Goal: Information Seeking & Learning: Check status

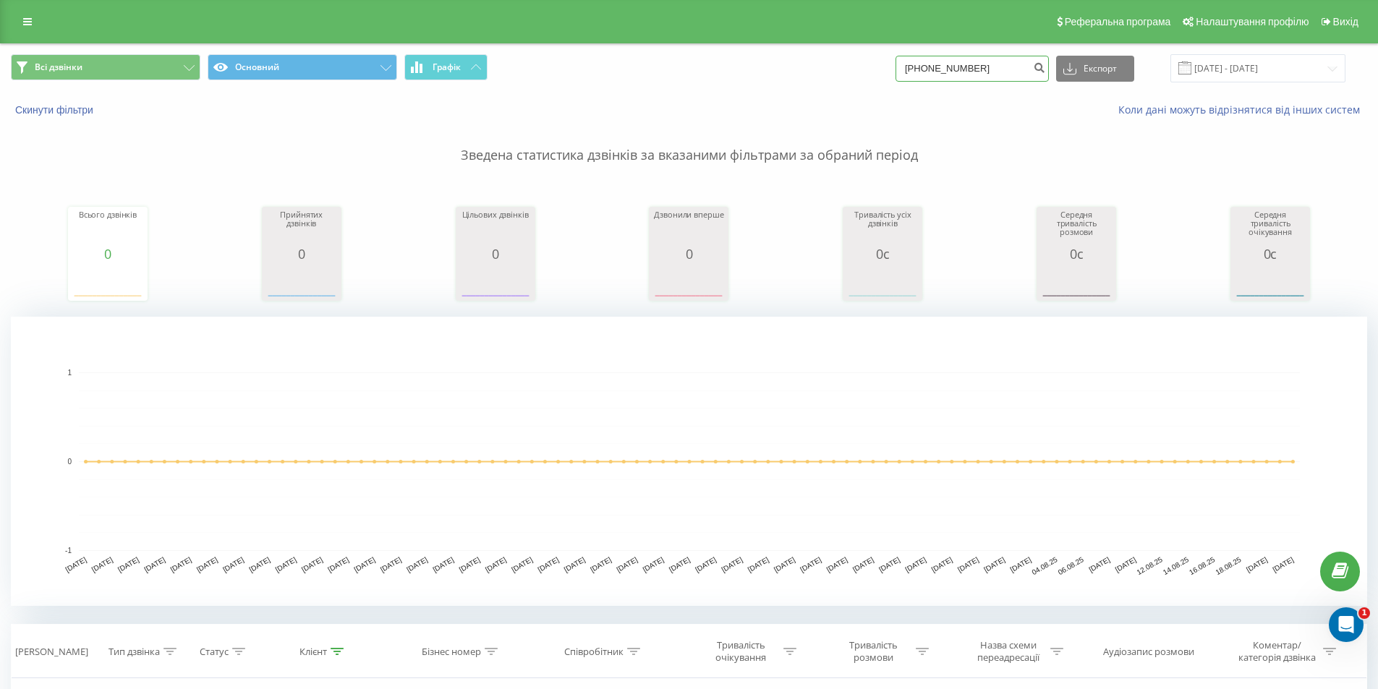
click at [1001, 66] on input "[PHONE_NUMBER]" at bounding box center [972, 69] width 153 height 26
click at [984, 70] on input "[PHONE_NUMBER]" at bounding box center [972, 69] width 153 height 26
click at [972, 66] on input "[PHONE_NUMBER]" at bounding box center [972, 69] width 153 height 26
click at [951, 67] on input "[PHONE_NUMBER]" at bounding box center [972, 69] width 153 height 26
click at [934, 66] on input "38(0676449303" at bounding box center [972, 69] width 153 height 26
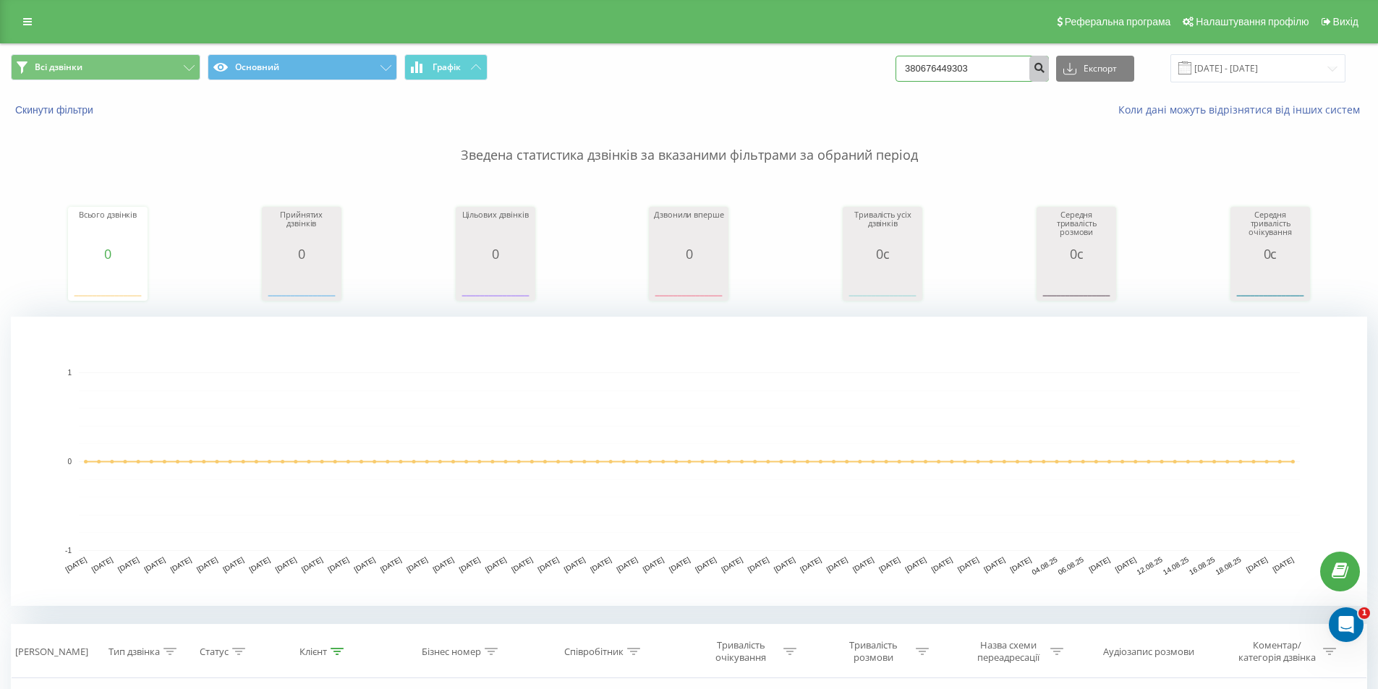
type input "380676449303"
click at [1045, 65] on icon "submit" at bounding box center [1039, 65] width 12 height 9
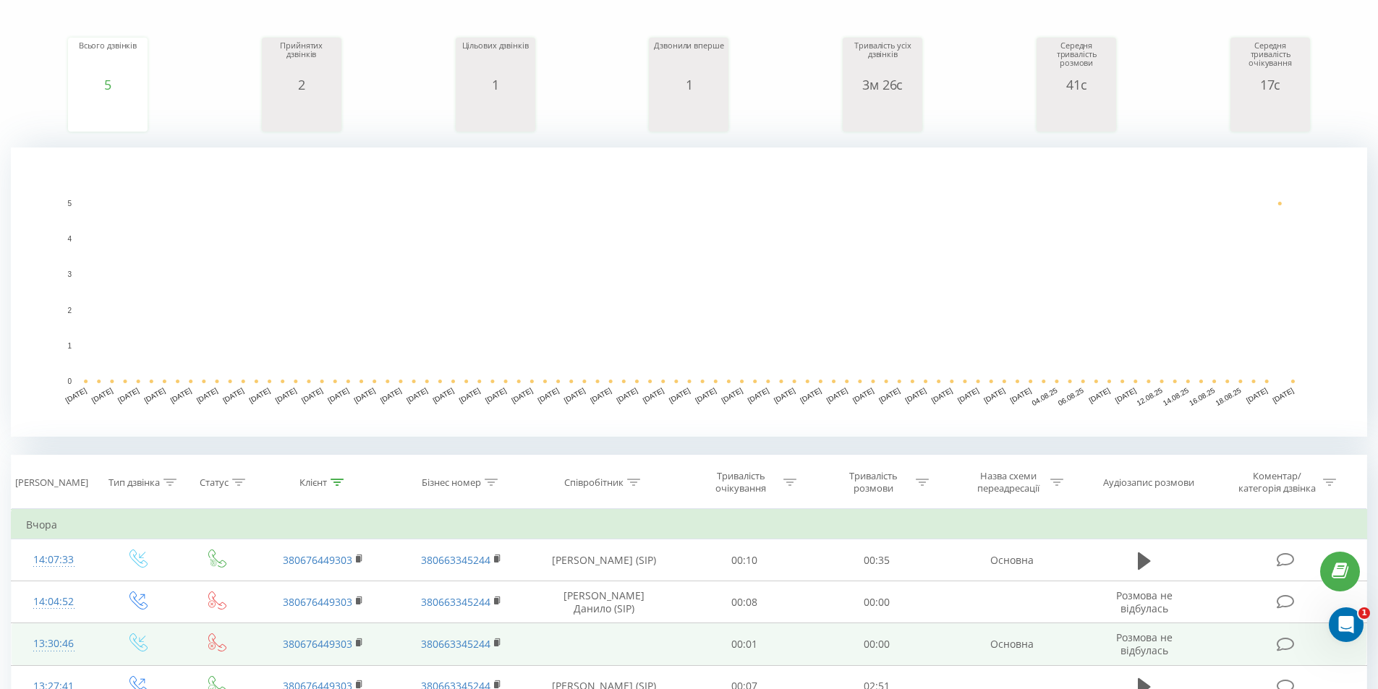
scroll to position [289, 0]
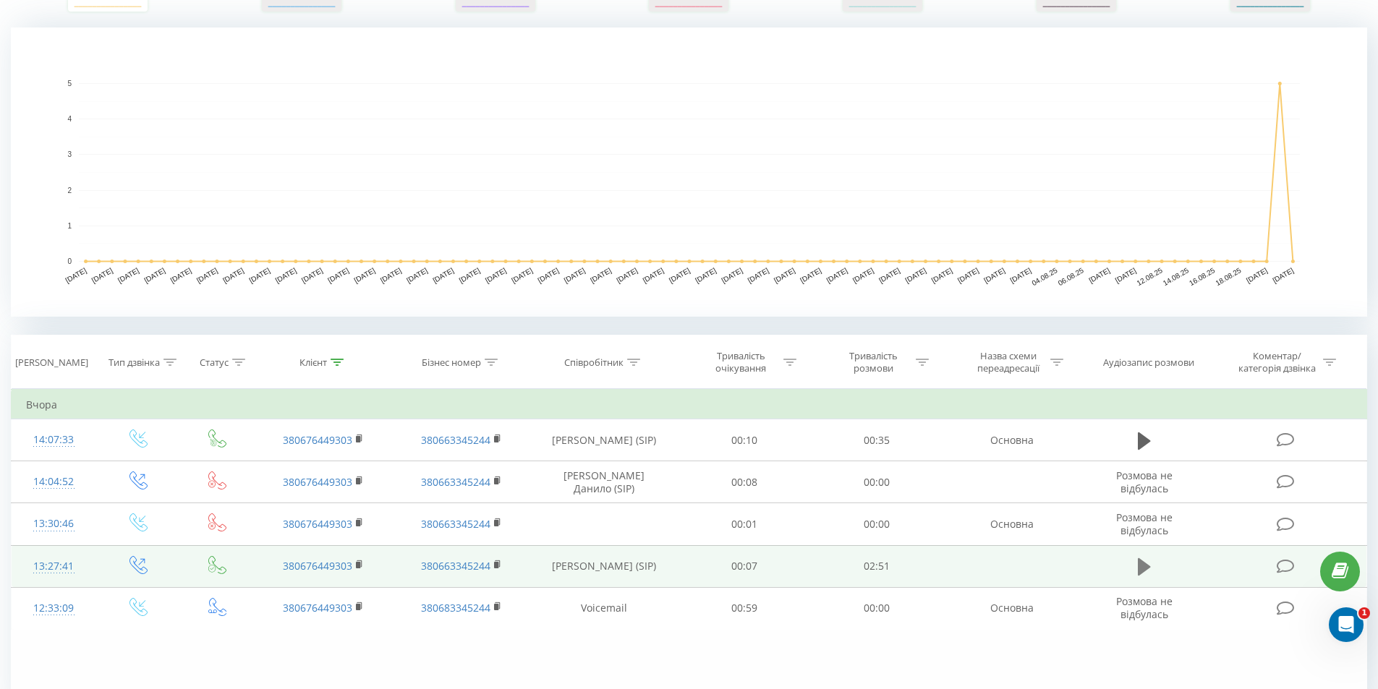
click at [1142, 564] on icon at bounding box center [1144, 566] width 13 height 17
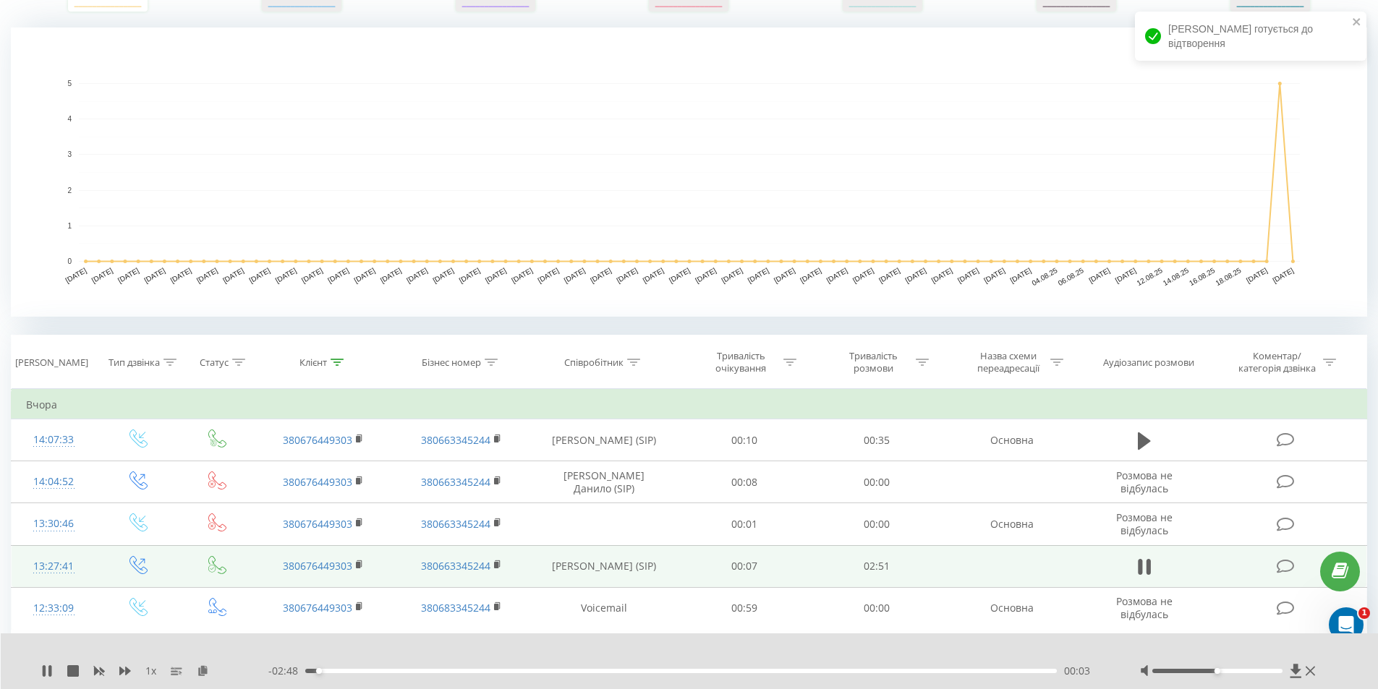
click at [372, 673] on div "00:03" at bounding box center [681, 671] width 752 height 4
click at [425, 672] on div "00:17" at bounding box center [681, 671] width 752 height 4
click at [481, 671] on div "00:29" at bounding box center [681, 671] width 752 height 4
click at [522, 669] on div "00:40" at bounding box center [681, 671] width 752 height 4
click at [566, 671] on div "00:52" at bounding box center [681, 671] width 752 height 4
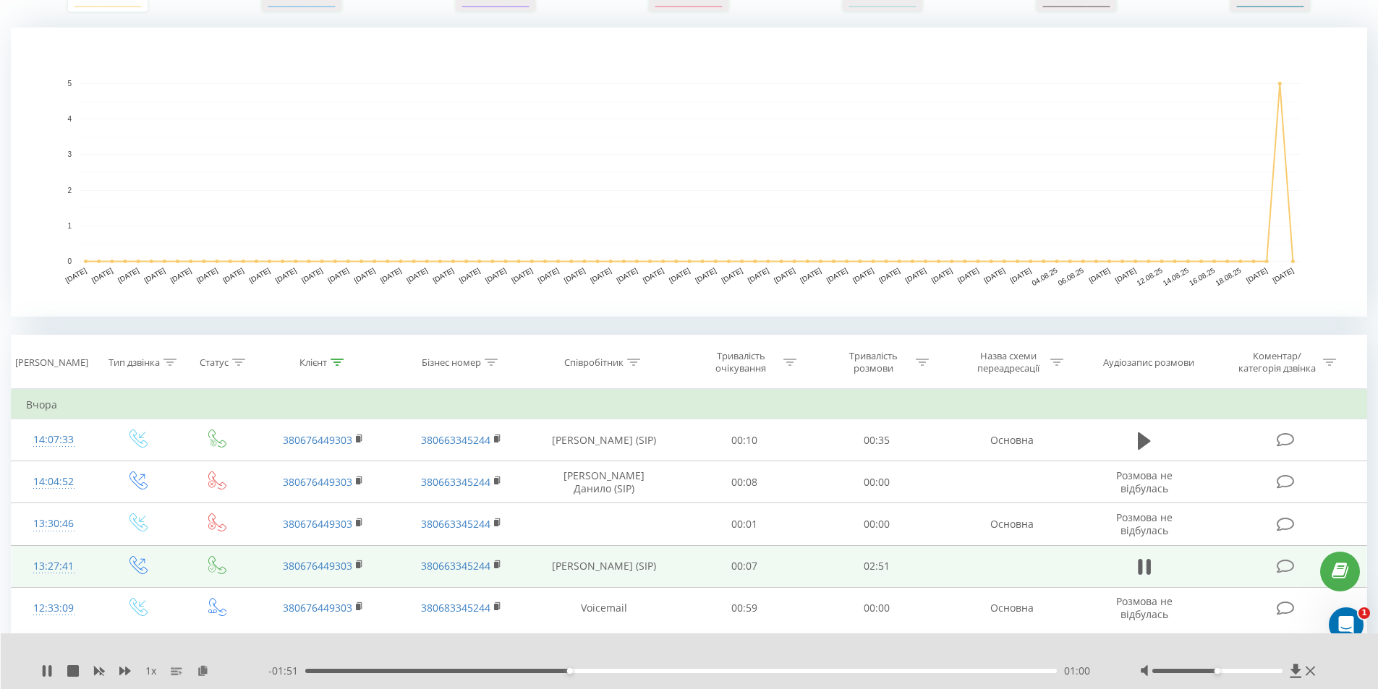
click at [597, 671] on div "01:00" at bounding box center [681, 671] width 752 height 4
click at [617, 671] on div "01:07" at bounding box center [681, 671] width 752 height 4
click at [643, 671] on div "01:11" at bounding box center [681, 671] width 752 height 4
click at [667, 671] on div "01:18" at bounding box center [681, 671] width 752 height 4
click at [48, 670] on icon at bounding box center [47, 672] width 12 height 12
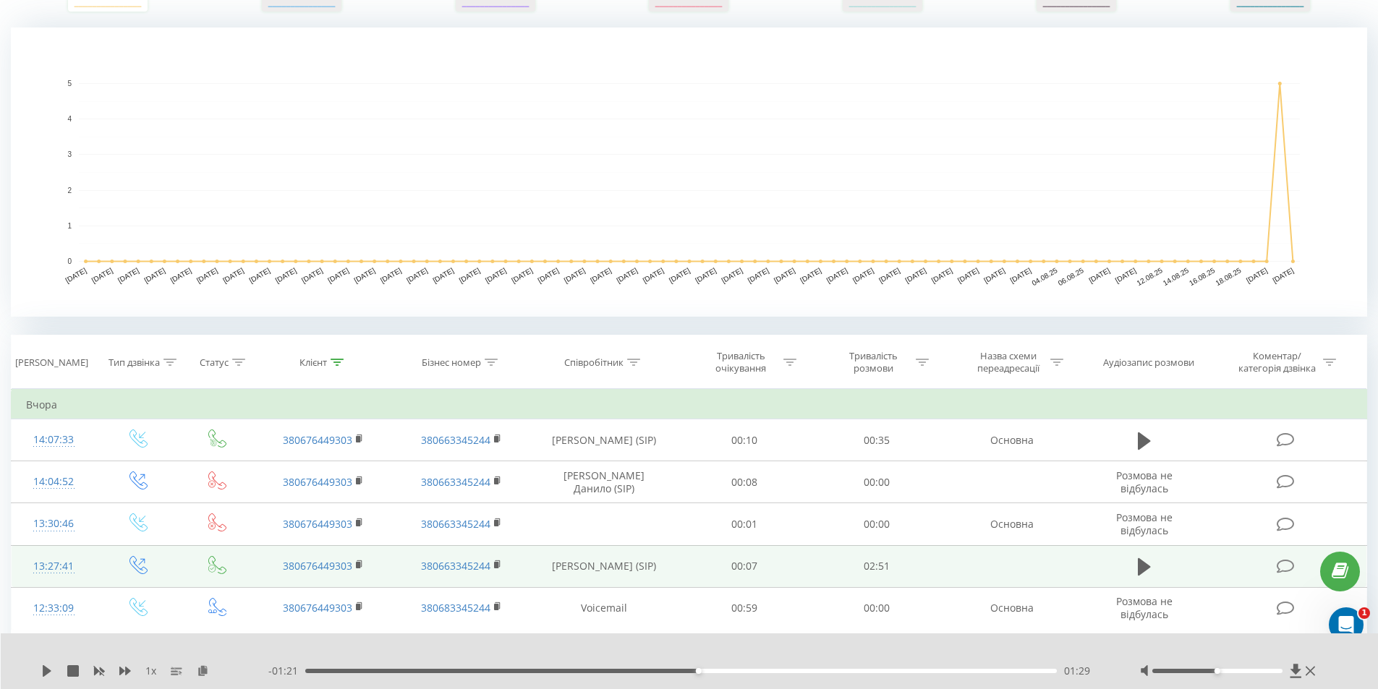
click at [35, 672] on div "1 x - 01:21 01:29 01:29" at bounding box center [690, 662] width 1378 height 56
click at [65, 674] on div "1 x" at bounding box center [154, 671] width 227 height 14
click at [51, 672] on icon at bounding box center [47, 672] width 12 height 12
click at [917, 672] on div "02:19" at bounding box center [681, 671] width 752 height 4
click at [978, 671] on div "02:27" at bounding box center [681, 671] width 752 height 4
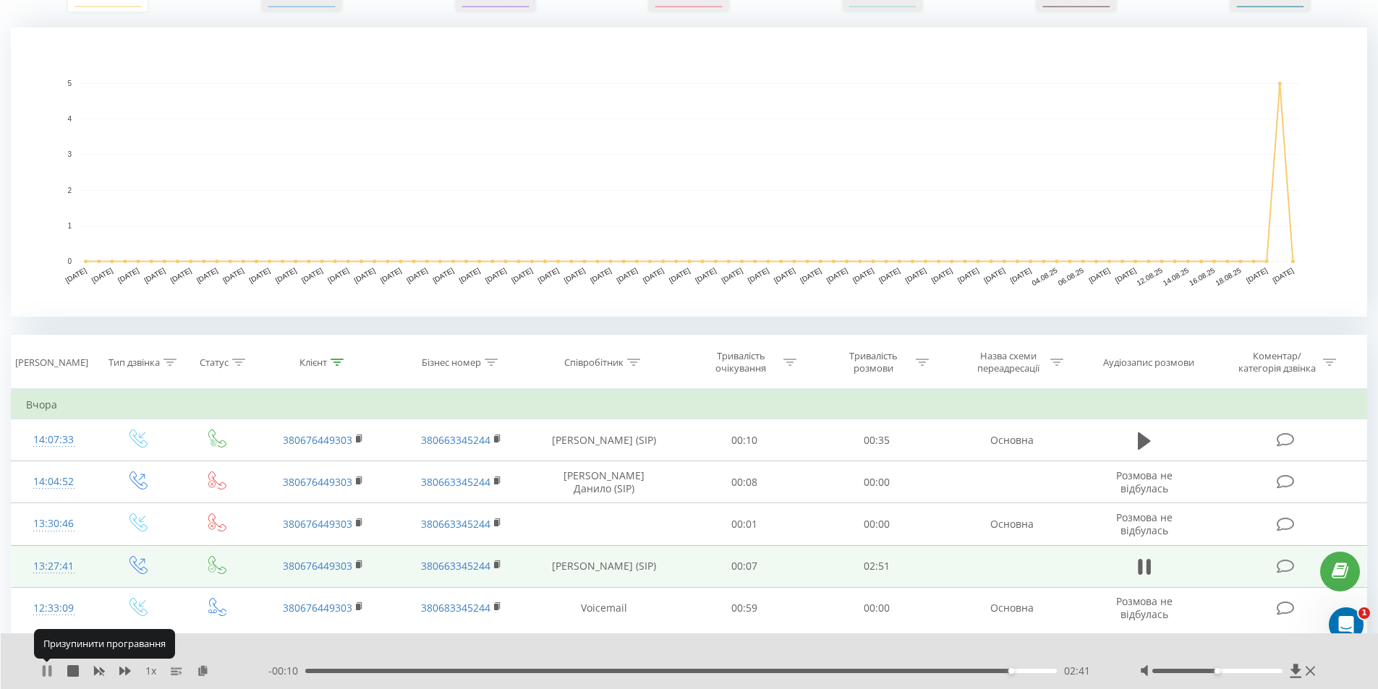
click at [48, 671] on icon at bounding box center [47, 672] width 12 height 12
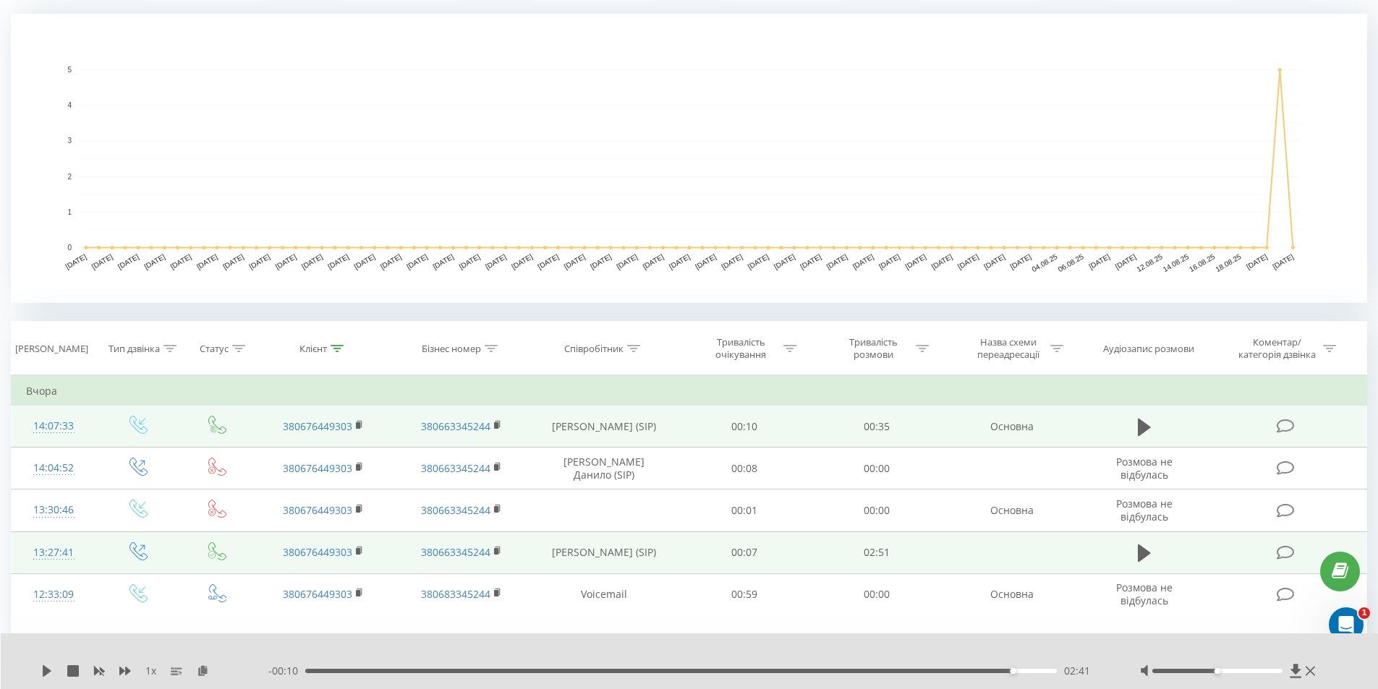
scroll to position [369, 0]
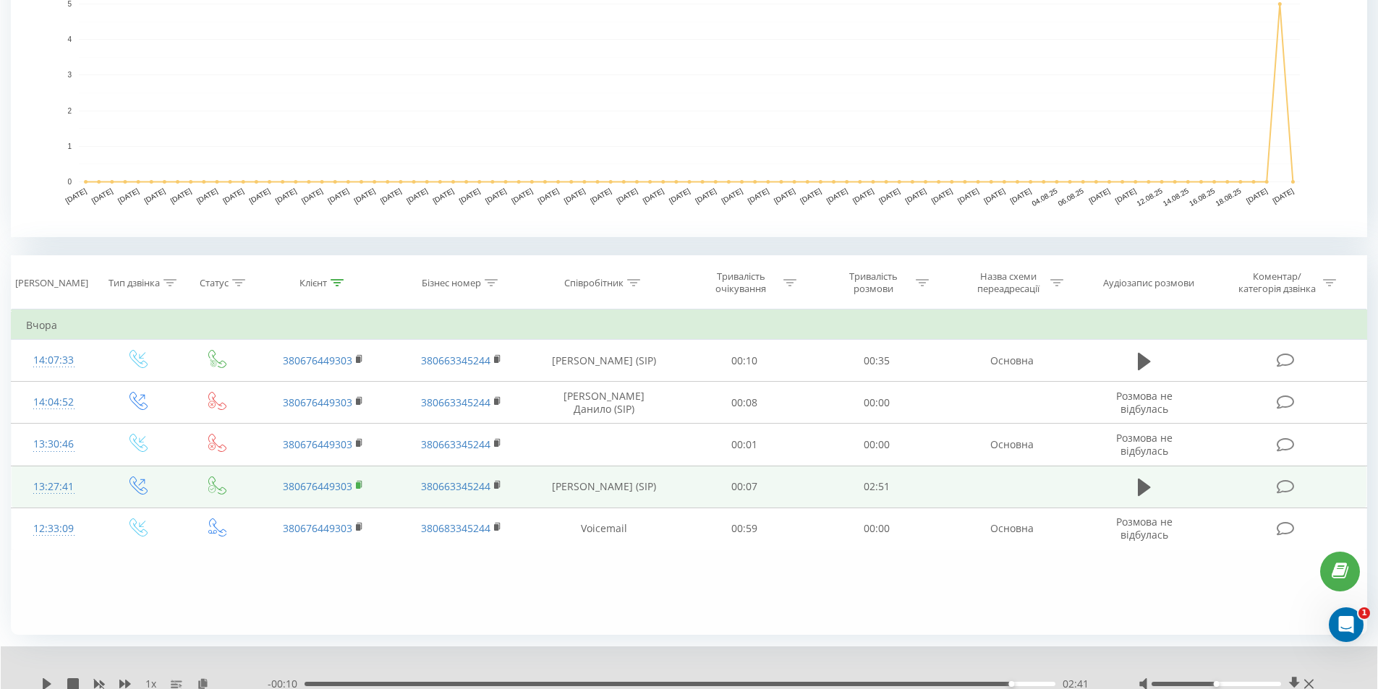
click at [362, 485] on icon at bounding box center [360, 485] width 8 height 10
